Goal: Book appointment/travel/reservation

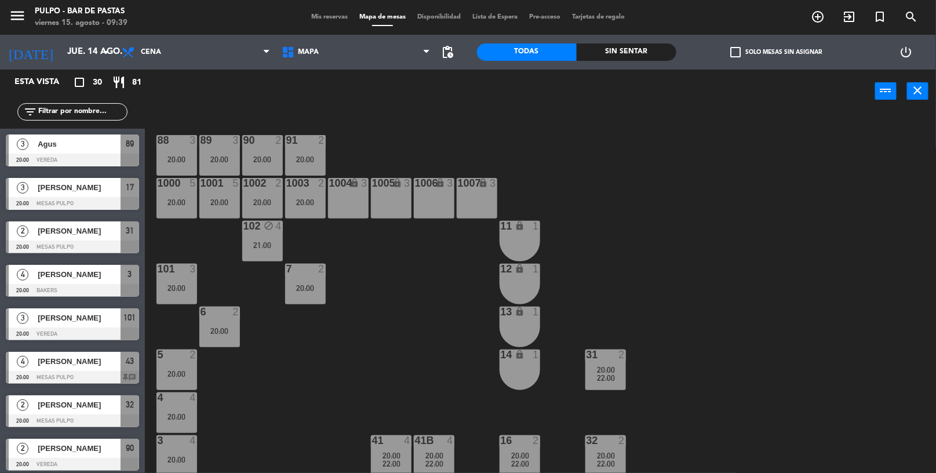
scroll to position [88, 0]
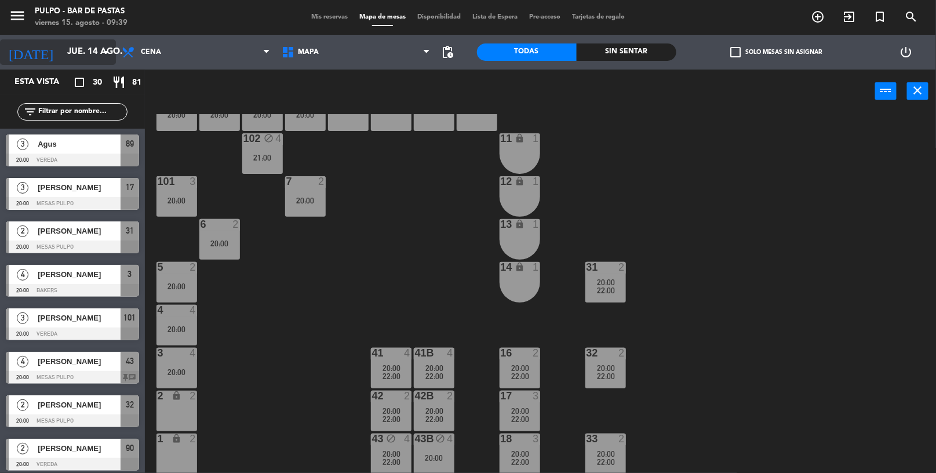
click at [61, 58] on input "jue. 14 ago." at bounding box center [117, 52] width 113 height 22
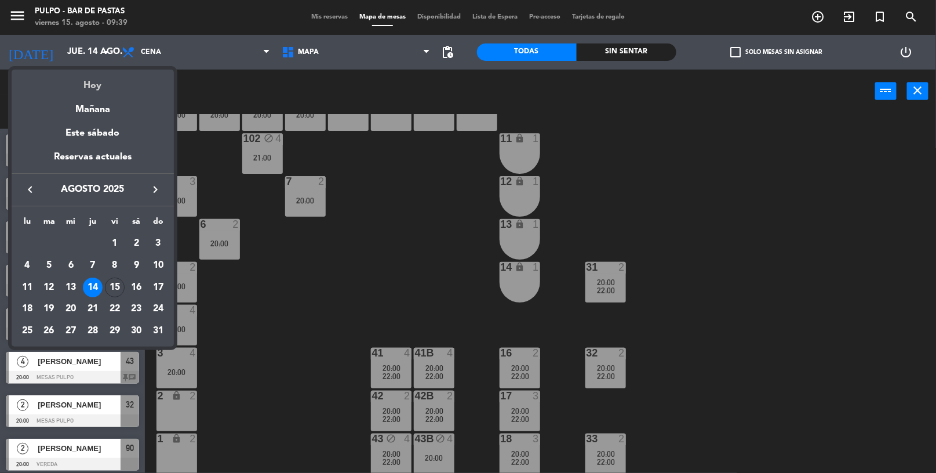
click at [100, 86] on div "Hoy" at bounding box center [93, 82] width 162 height 24
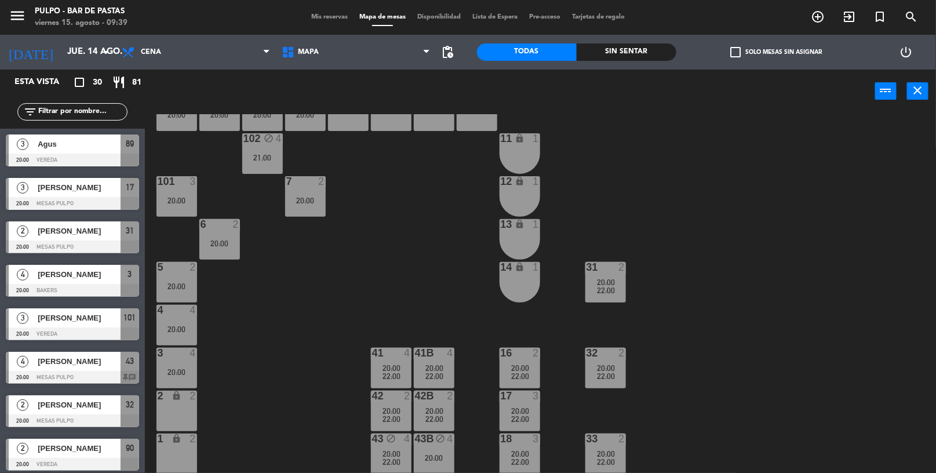
type input "vie. 15 ago."
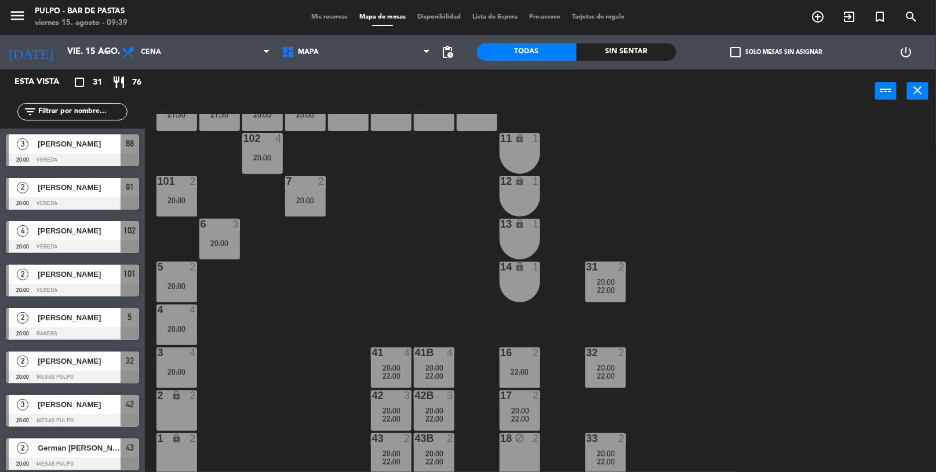
click at [762, 249] on div "88 3 20:00 89 2 20:00 90 2 20:00 91 2 20:00 1000 4 21:30 1001 4 21:30 1002 5 20…" at bounding box center [545, 293] width 782 height 359
click at [430, 452] on span "20:00" at bounding box center [434, 453] width 18 height 9
click at [303, 371] on div "88 3 20:00 89 2 20:00 90 2 20:00 91 2 20:00 1000 4 21:30 1001 4 21:30 1002 5 20…" at bounding box center [545, 293] width 782 height 359
click at [526, 410] on span "20:00" at bounding box center [520, 410] width 18 height 9
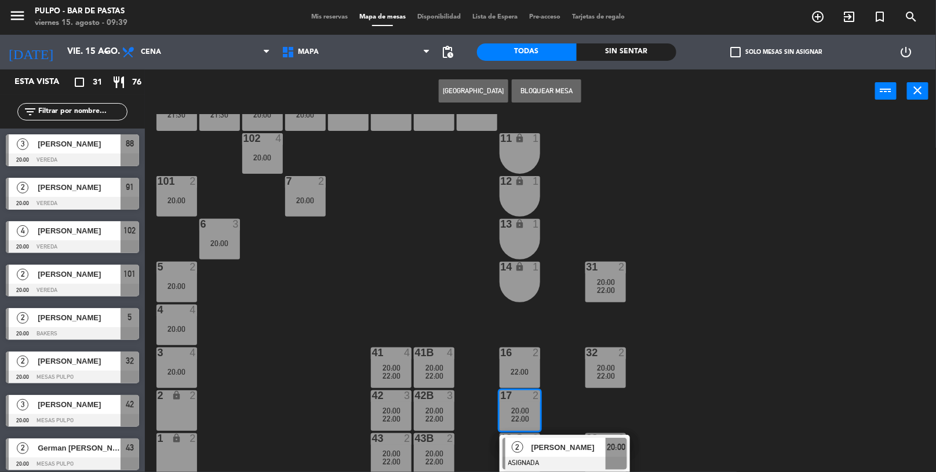
click at [519, 371] on div "22:00" at bounding box center [520, 372] width 41 height 8
click at [516, 421] on span "22:00" at bounding box center [520, 418] width 18 height 9
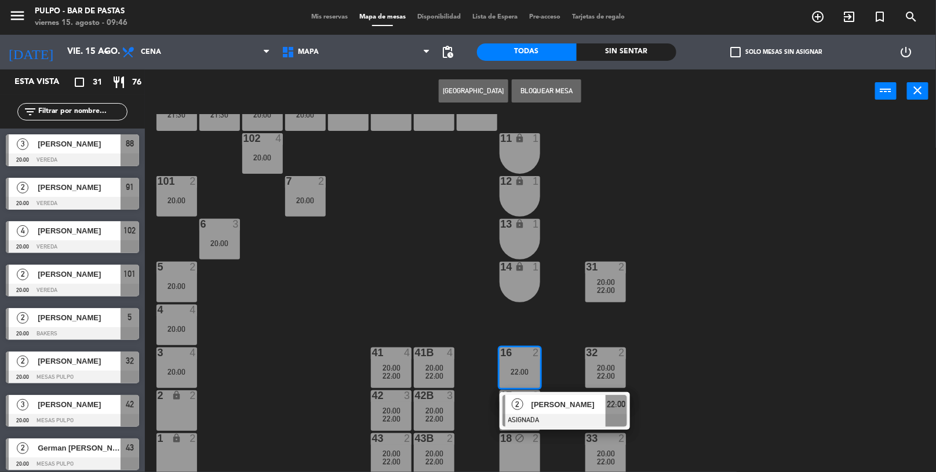
click at [718, 290] on div "88 3 20:00 89 2 20:00 90 2 20:00 91 2 20:00 1000 4 21:30 1001 4 21:30 1002 5 20…" at bounding box center [545, 293] width 782 height 359
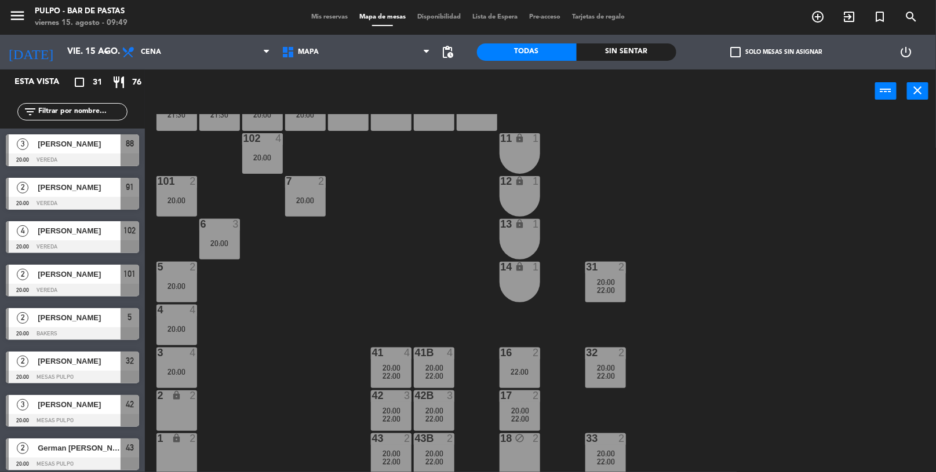
scroll to position [0, 0]
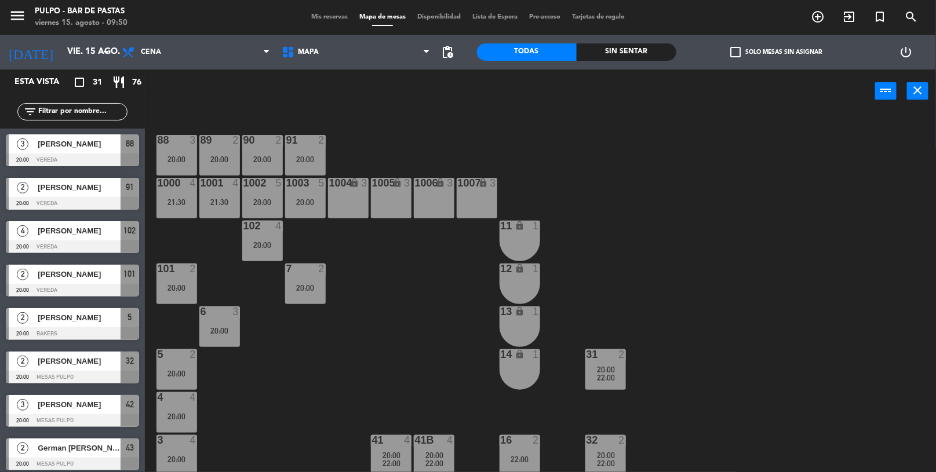
click at [77, 231] on span "[PERSON_NAME]" at bounding box center [79, 231] width 83 height 12
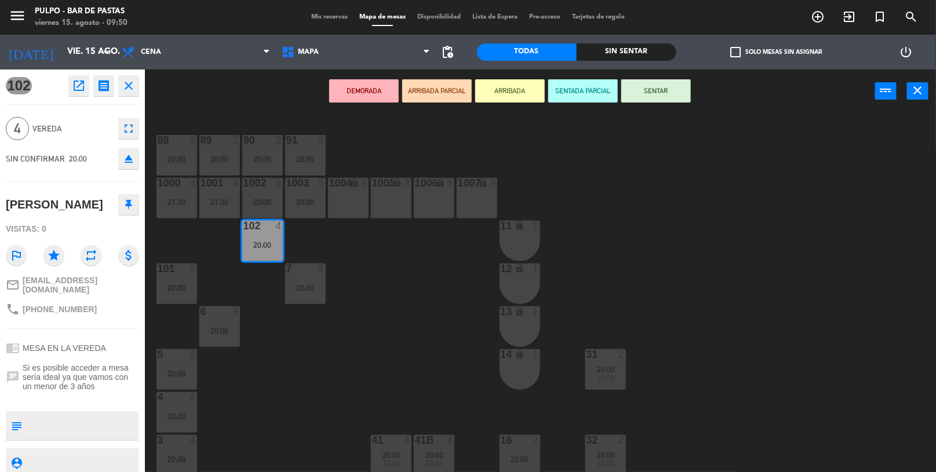
click at [244, 288] on div "88 3 20:00 89 2 20:00 90 2 20:00 91 2 20:00 1000 4 21:30 1001 4 21:30 1002 5 20…" at bounding box center [545, 293] width 782 height 359
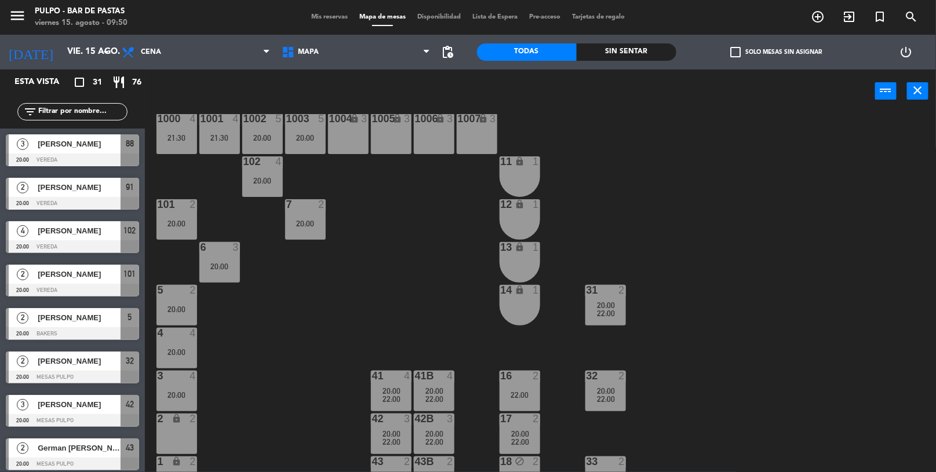
scroll to position [67, 0]
